Goal: Task Accomplishment & Management: Manage account settings

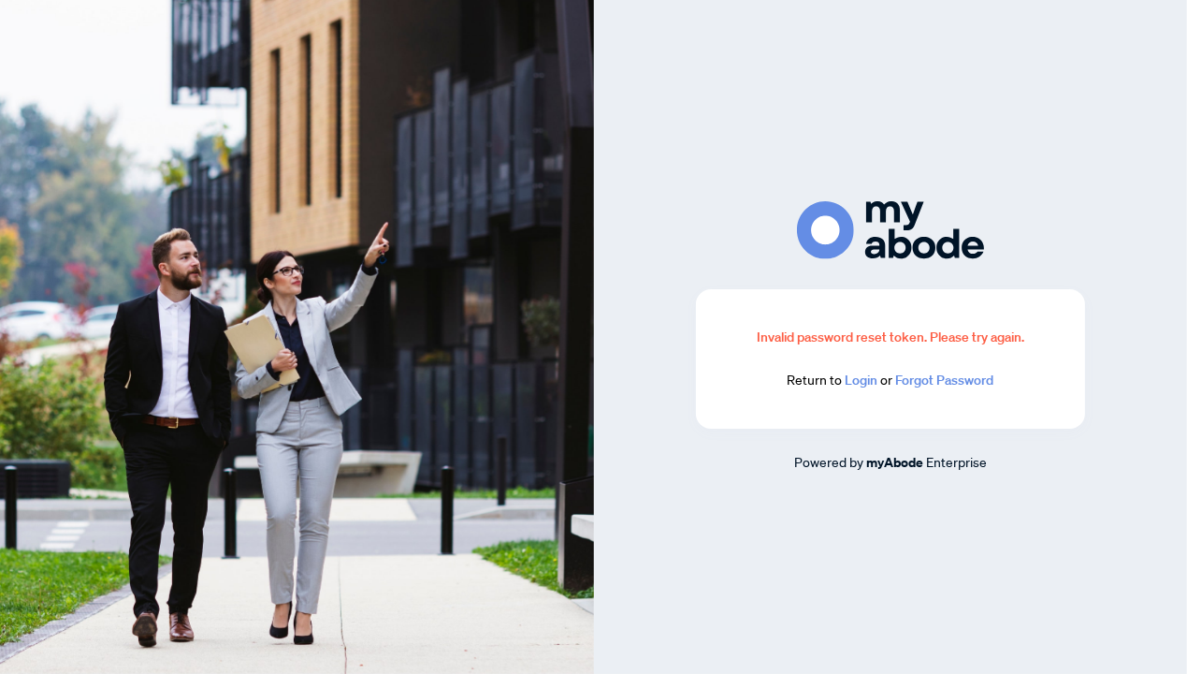
click at [859, 365] on div "Invalid password reset token. Please try again. Return to Login or Forgot Passw…" at bounding box center [890, 359] width 299 height 65
click at [861, 386] on link "Login" at bounding box center [861, 379] width 33 height 17
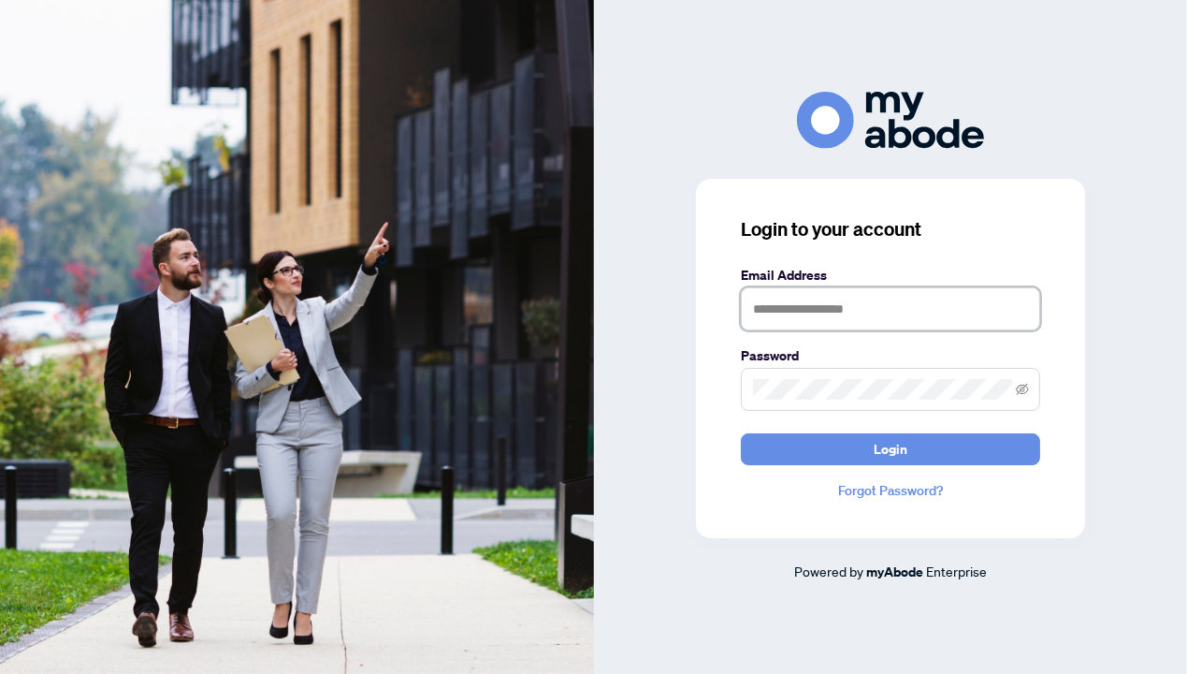
type input "**********"
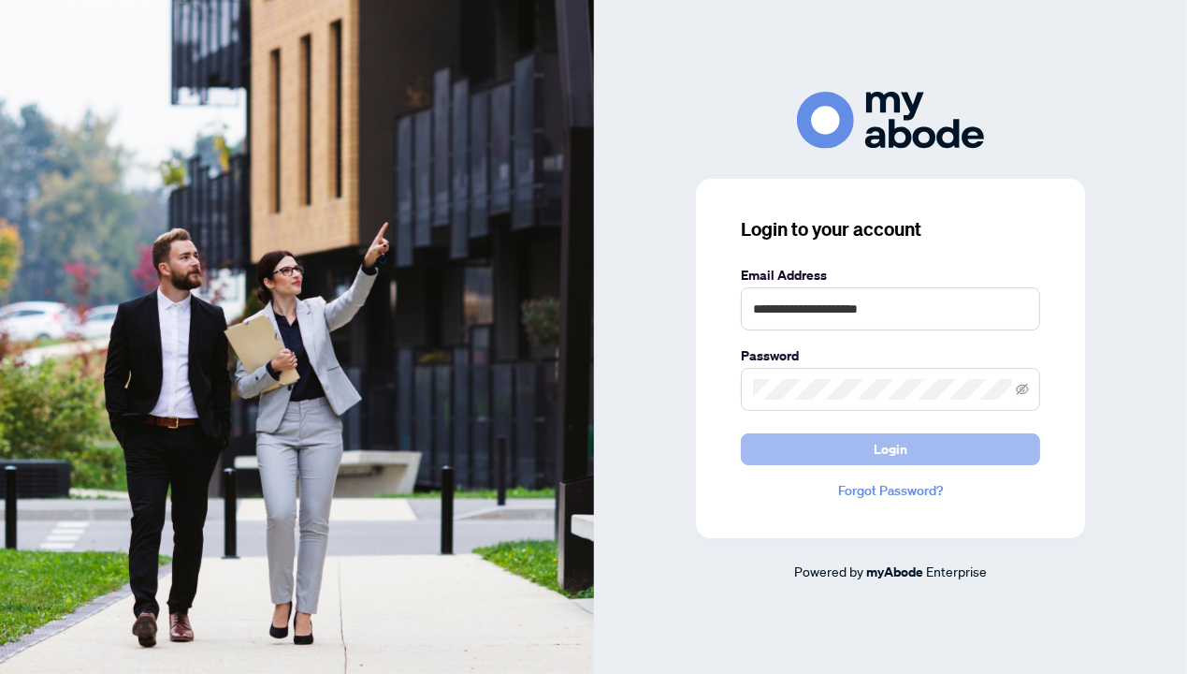
click at [873, 436] on button "Login" at bounding box center [890, 449] width 299 height 32
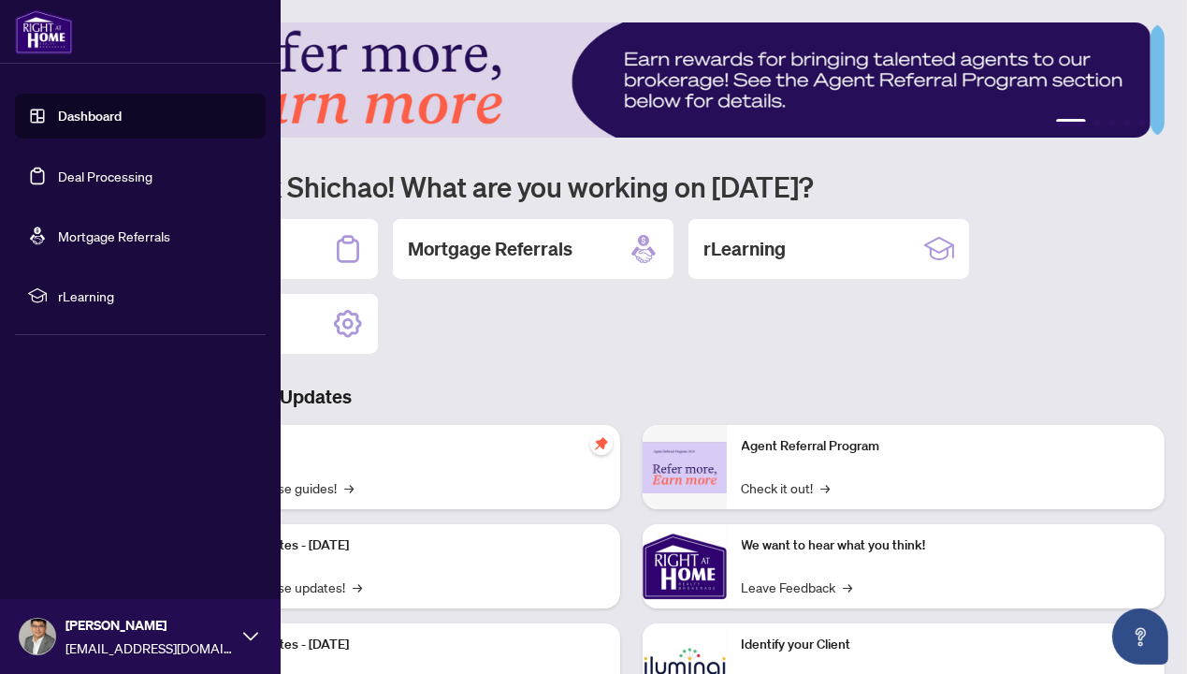
click at [65, 184] on link "Deal Processing" at bounding box center [105, 175] width 95 height 17
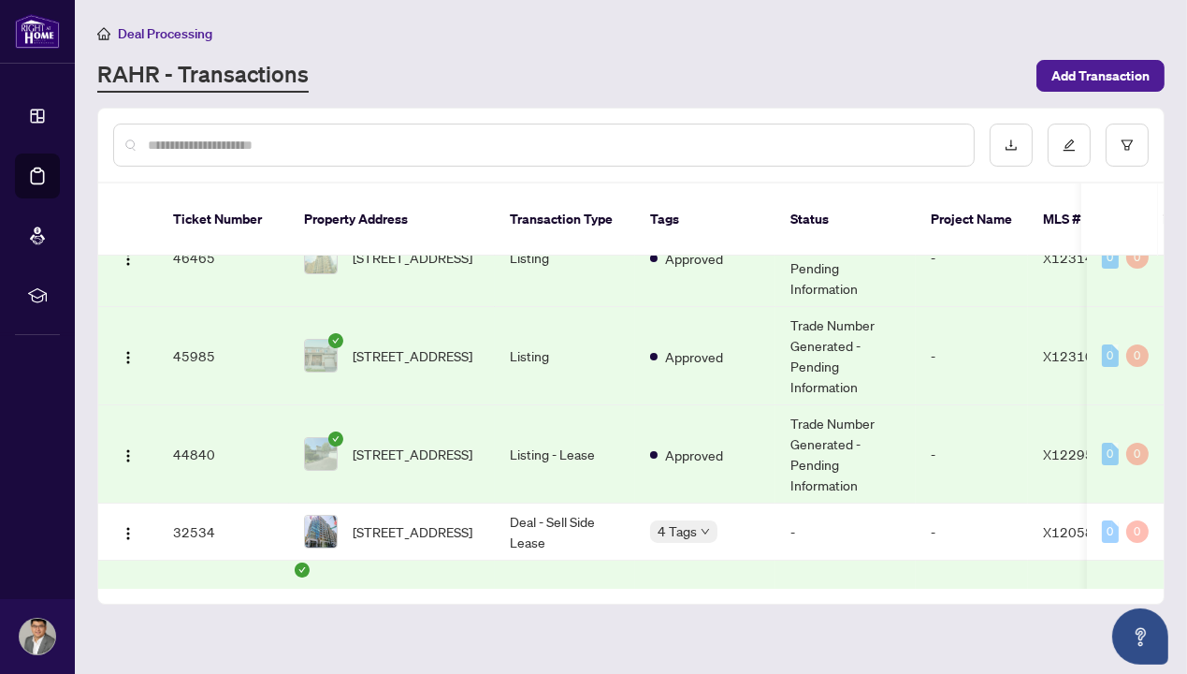
scroll to position [62, 0]
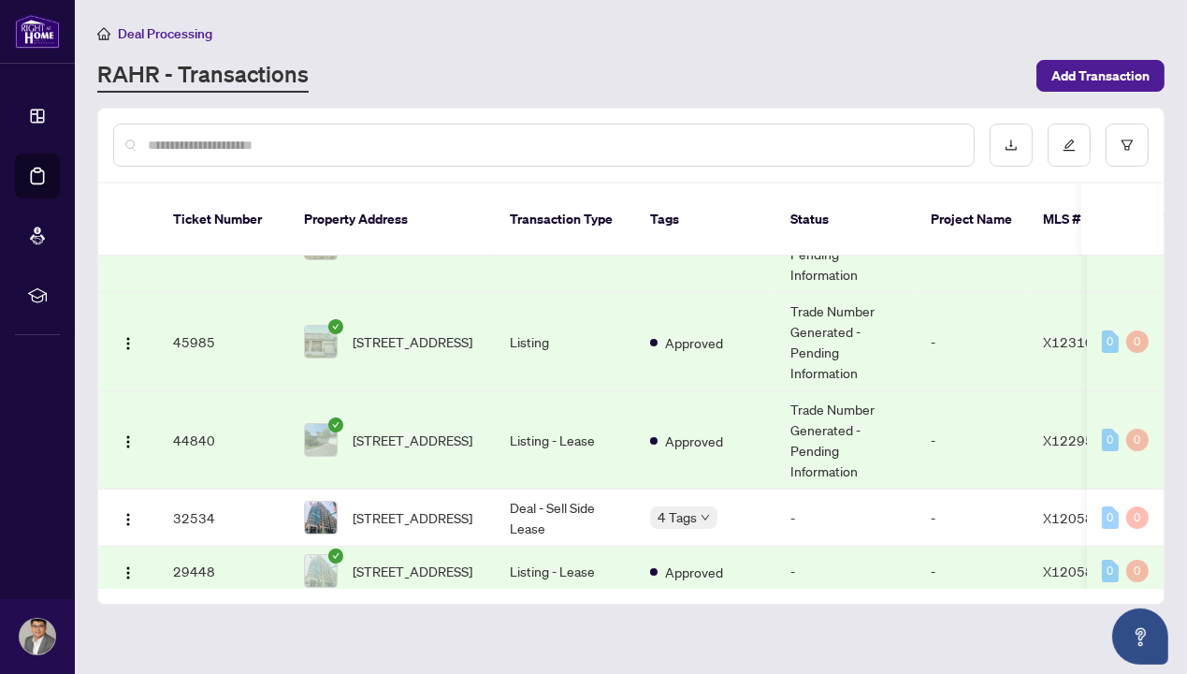
click at [895, 415] on td "Trade Number Generated - Pending Information" at bounding box center [846, 440] width 140 height 98
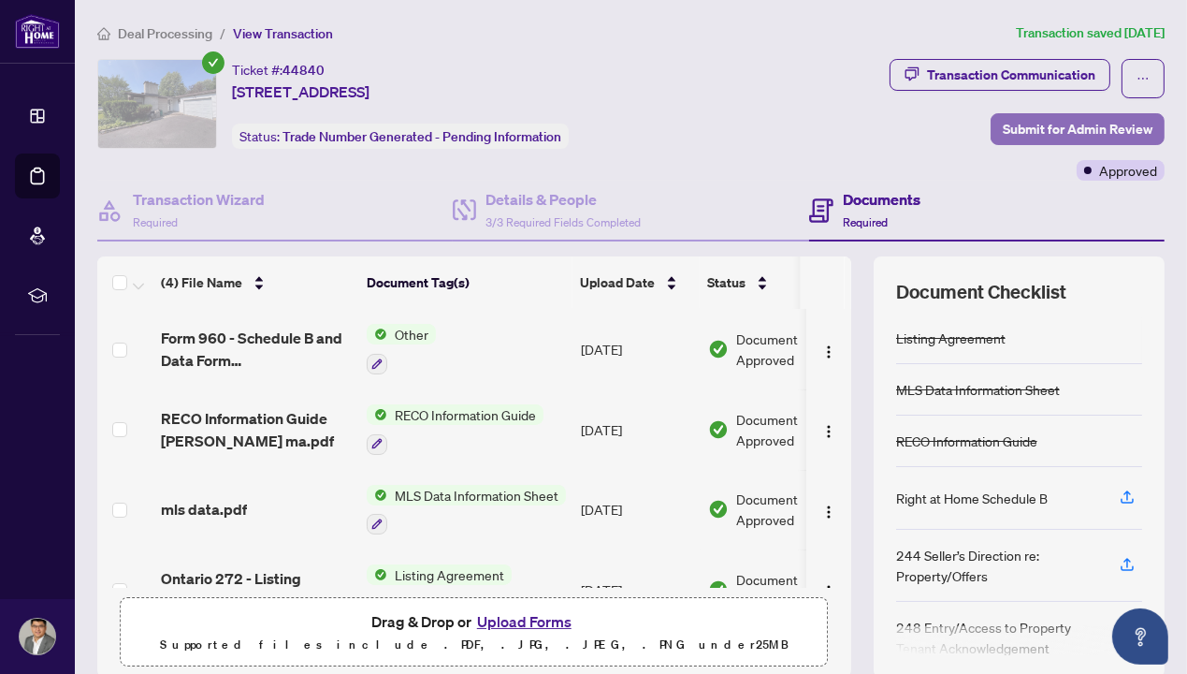
click at [1057, 131] on span "Submit for Admin Review" at bounding box center [1078, 129] width 150 height 30
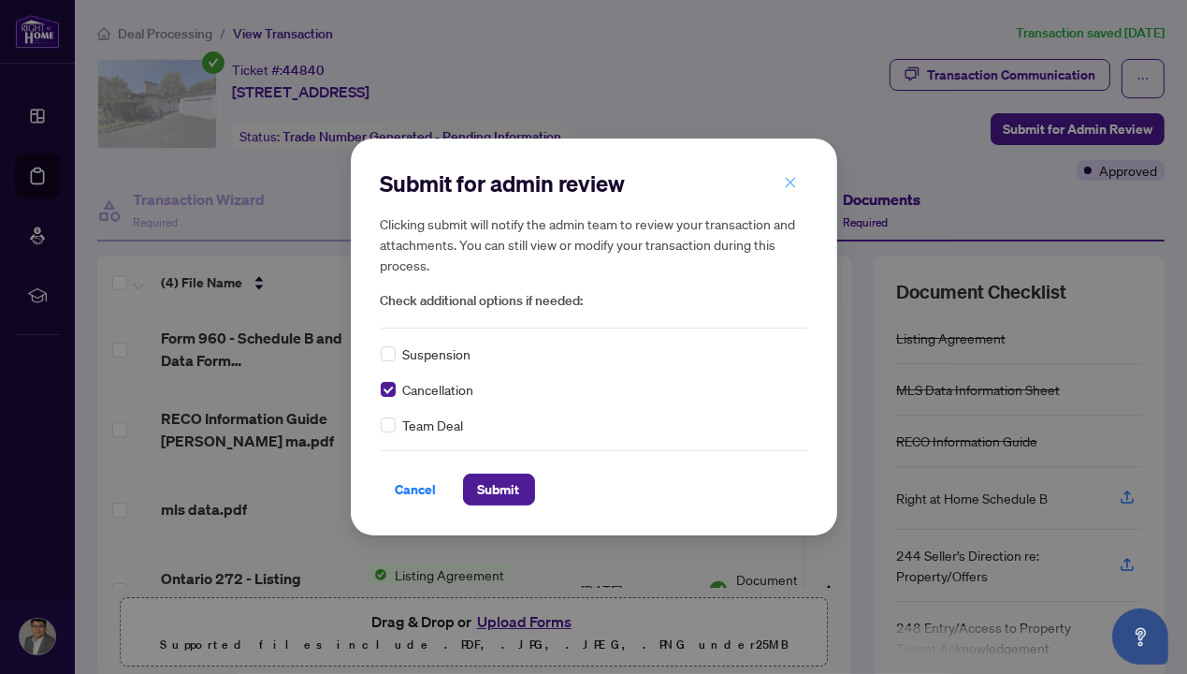
click at [797, 184] on button "button" at bounding box center [790, 183] width 37 height 32
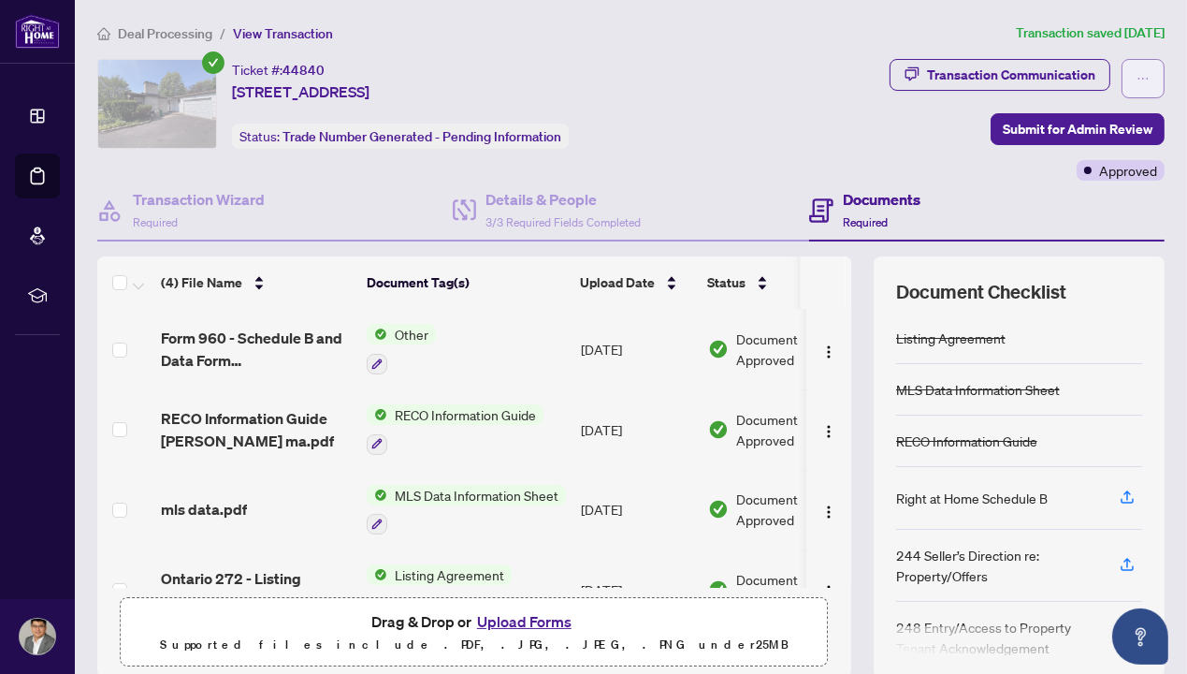
click at [1137, 81] on icon "ellipsis" at bounding box center [1143, 78] width 13 height 13
click at [880, 222] on div "Documents Required" at bounding box center [882, 210] width 78 height 44
click at [1111, 141] on span "Submit for Admin Review" at bounding box center [1078, 129] width 150 height 30
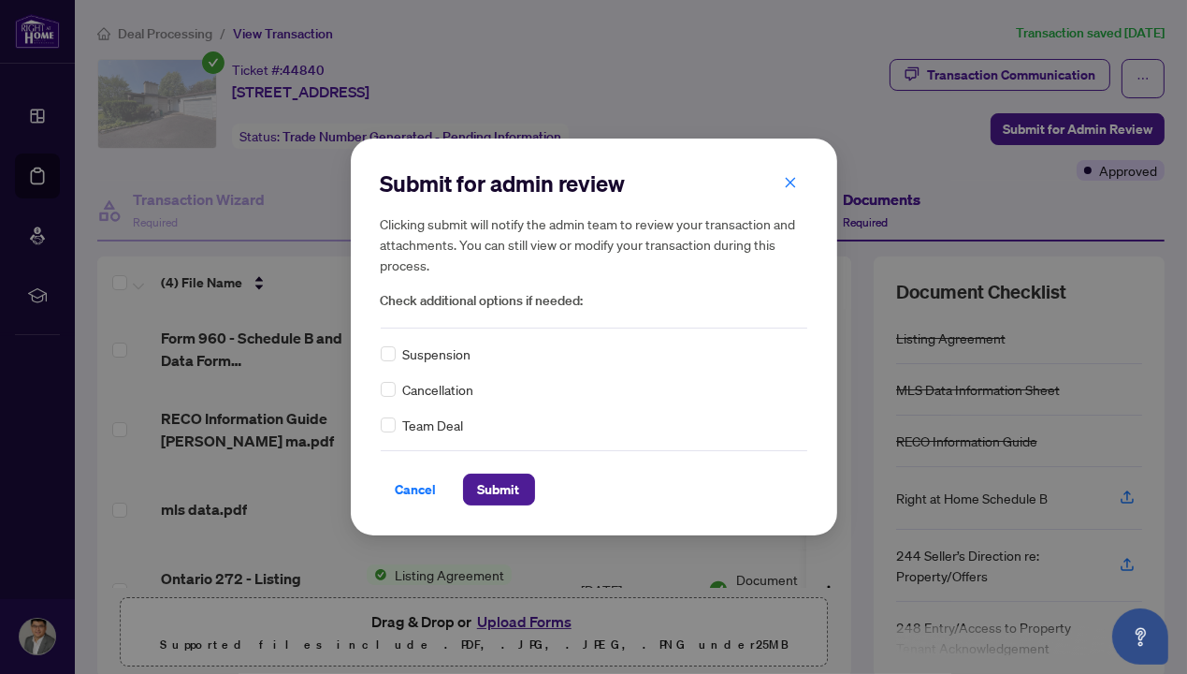
click at [462, 399] on span "Cancellation" at bounding box center [438, 389] width 71 height 21
click at [463, 390] on span "Cancellation" at bounding box center [438, 389] width 71 height 21
click at [505, 498] on span "Submit" at bounding box center [499, 489] width 42 height 30
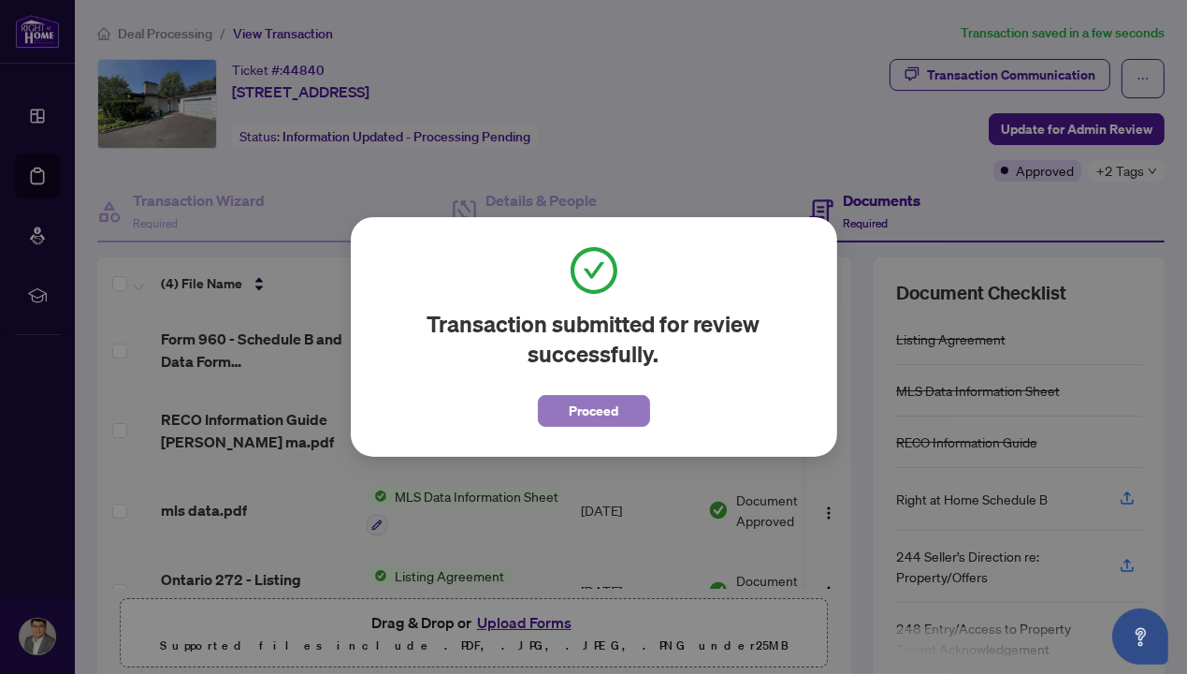
click at [596, 408] on span "Proceed" at bounding box center [594, 411] width 50 height 30
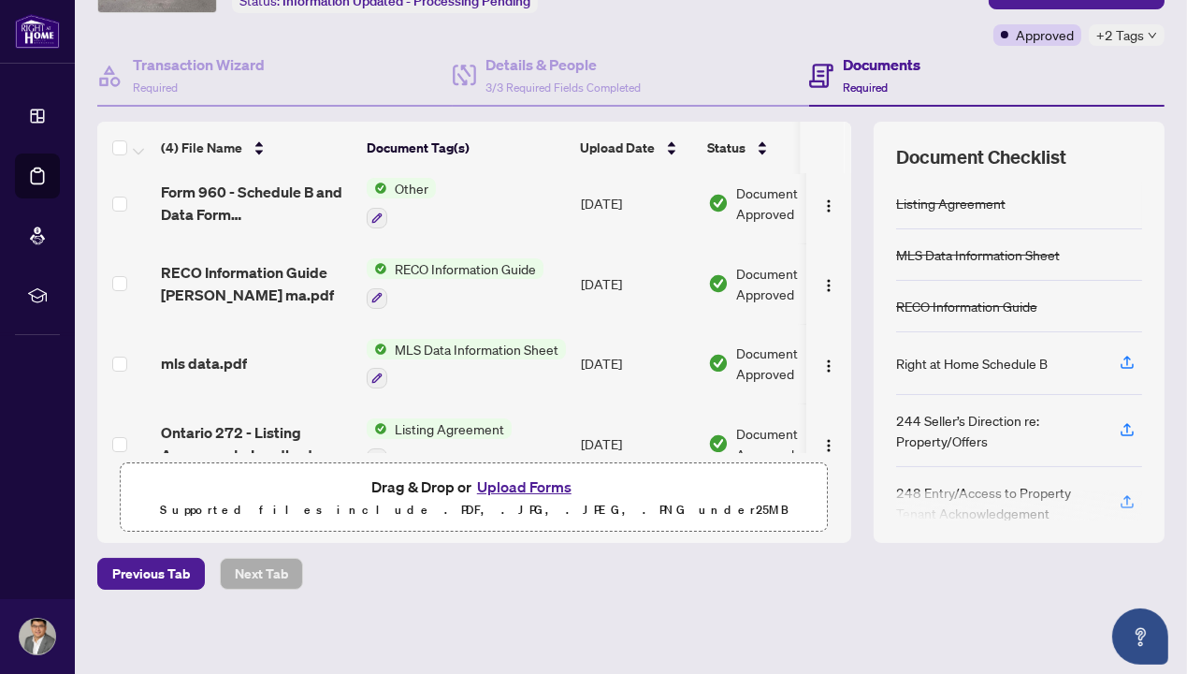
scroll to position [42, 0]
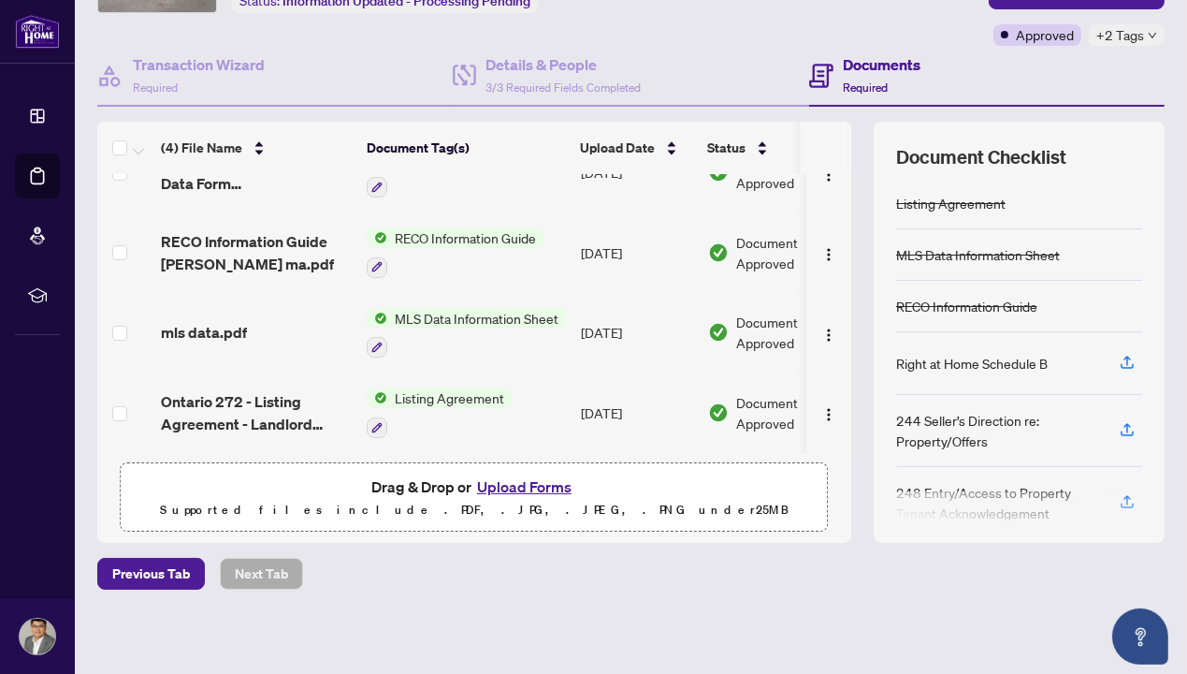
click at [519, 482] on button "Upload Forms" at bounding box center [525, 486] width 106 height 24
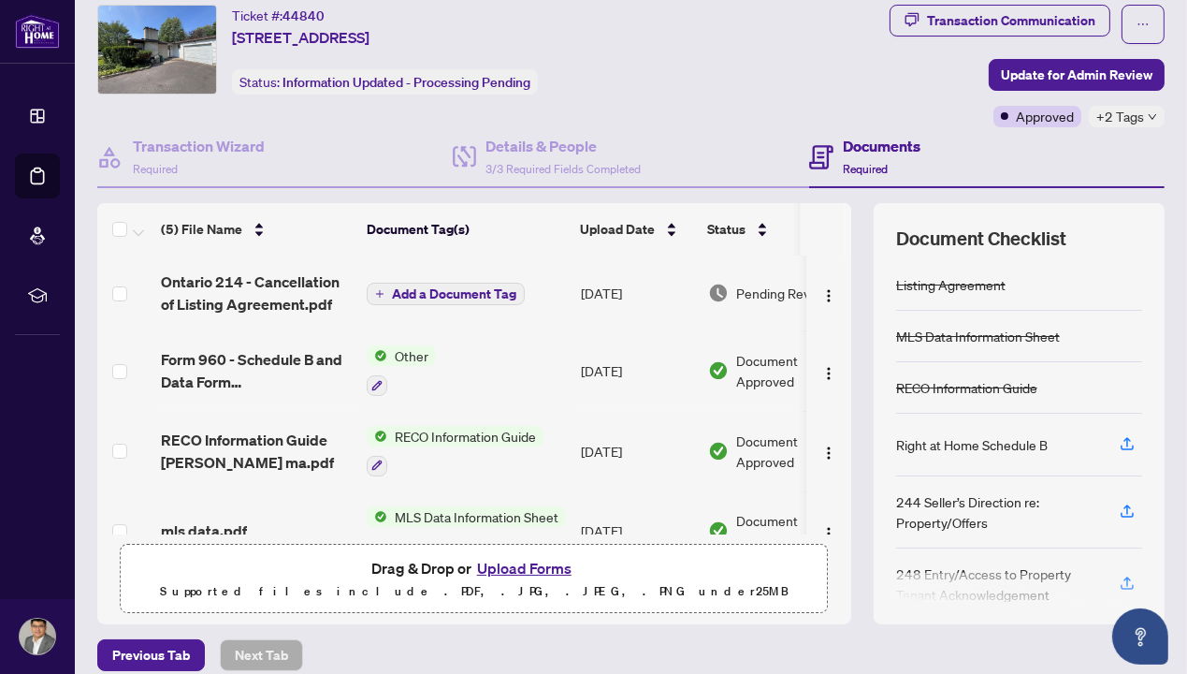
scroll to position [0, 0]
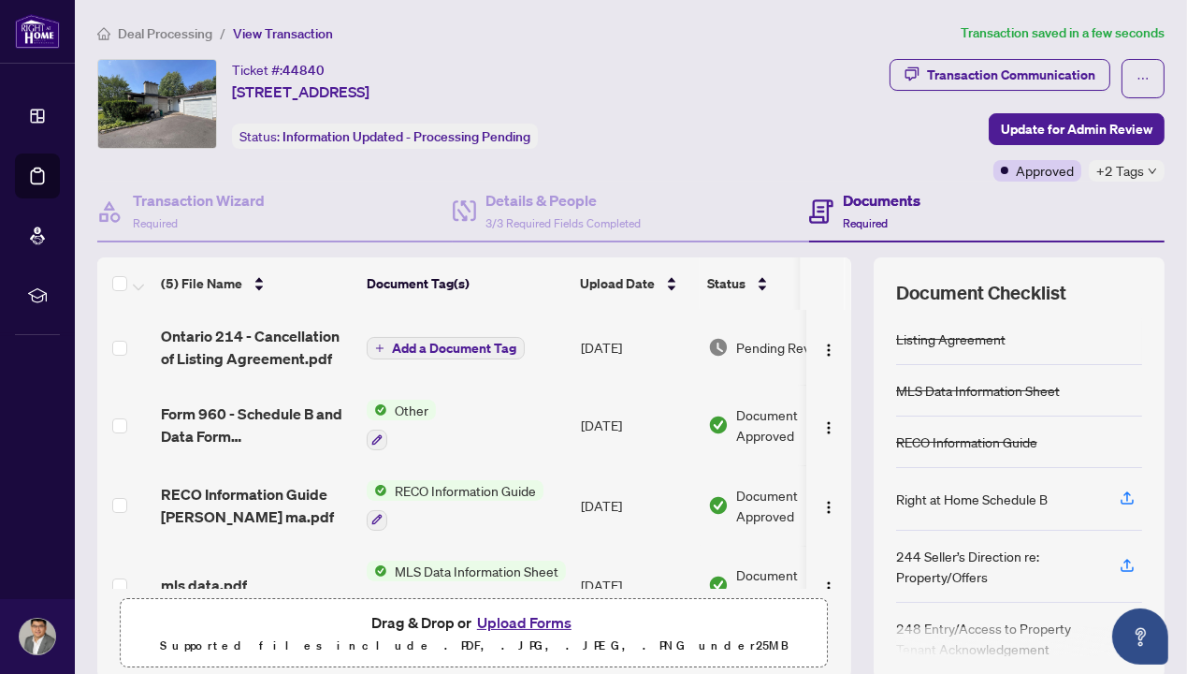
click at [471, 342] on span "Add a Document Tag" at bounding box center [454, 348] width 124 height 13
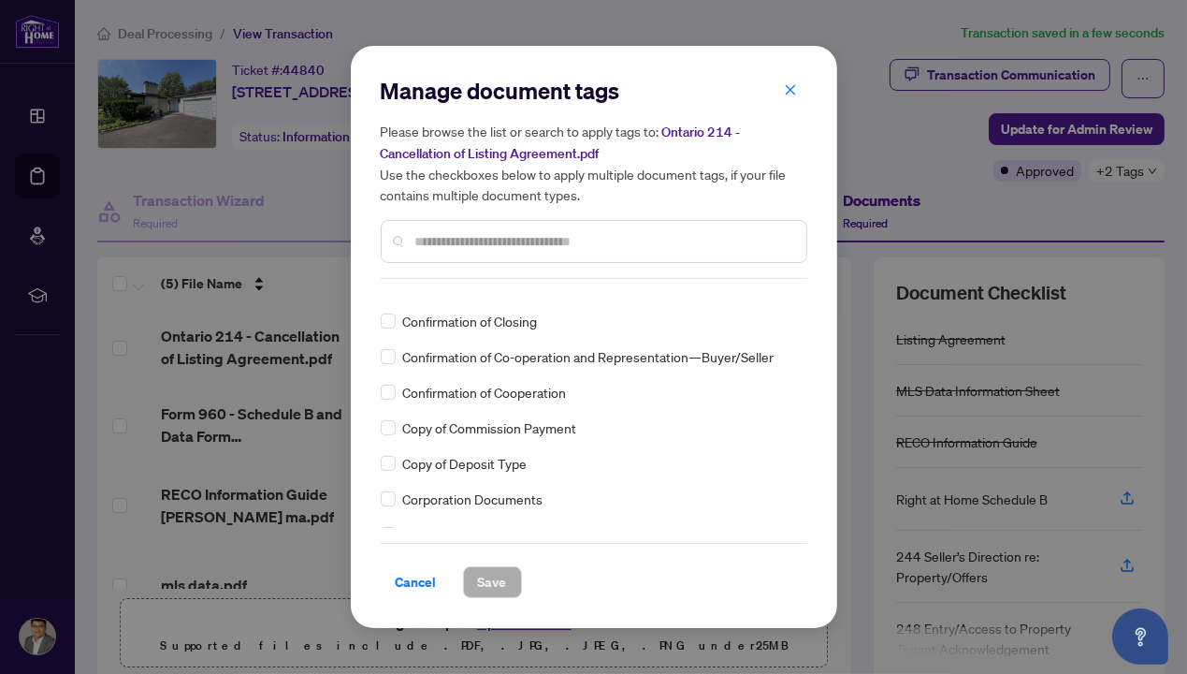
scroll to position [1216, 0]
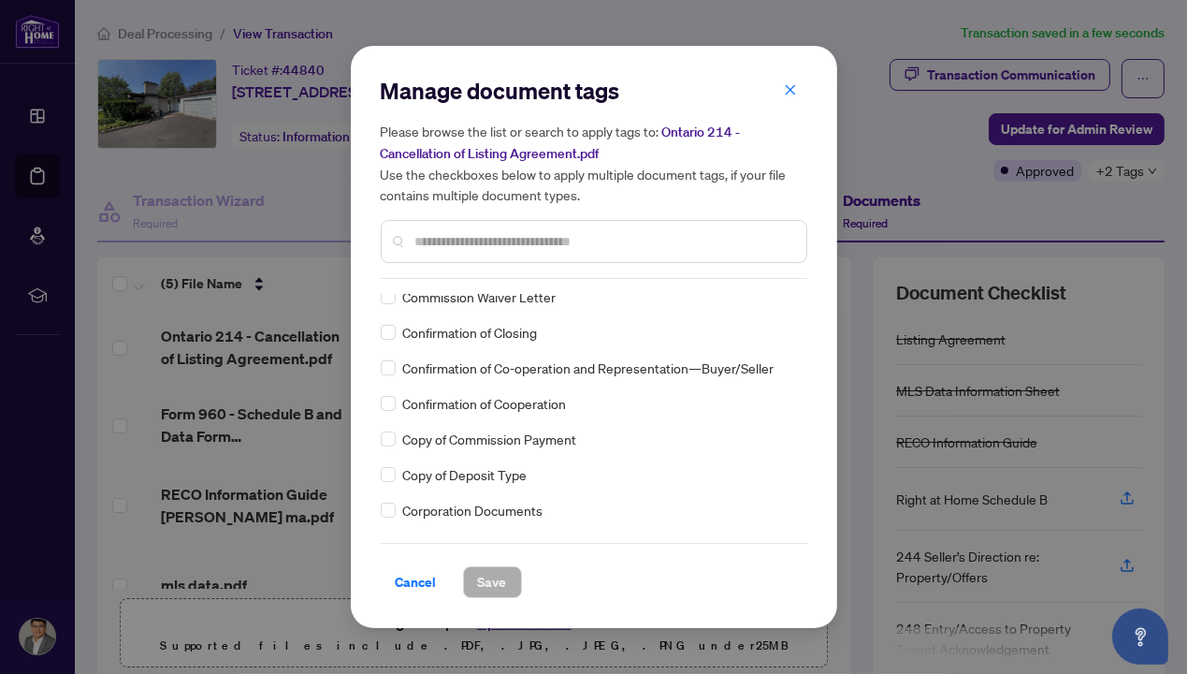
click at [540, 226] on div at bounding box center [594, 241] width 427 height 43
click at [542, 240] on input "text" at bounding box center [603, 241] width 376 height 21
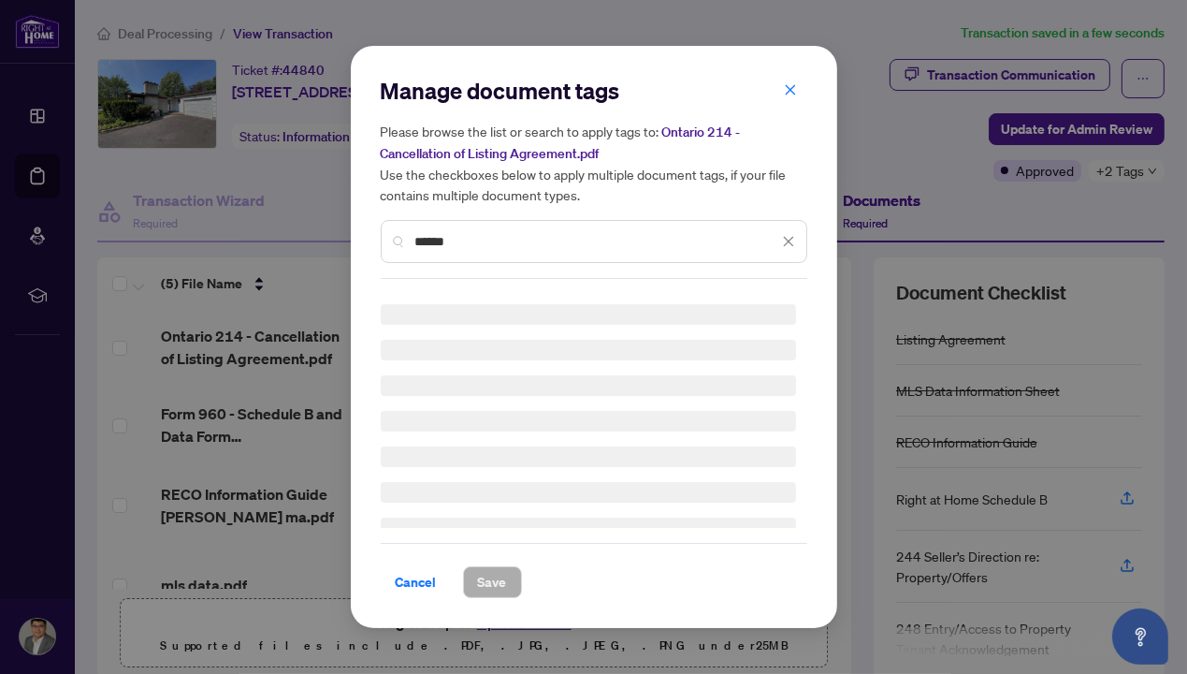
scroll to position [0, 0]
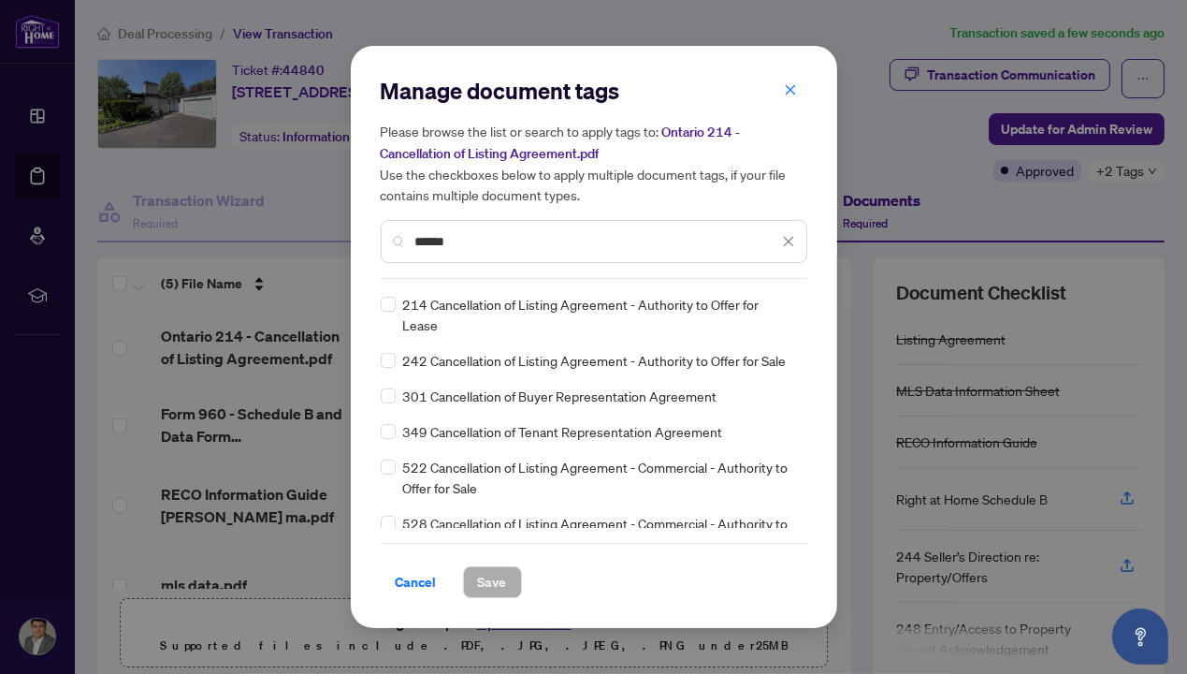
type input "******"
click at [515, 581] on button "Save" at bounding box center [492, 582] width 59 height 32
